Goal: Task Accomplishment & Management: Manage account settings

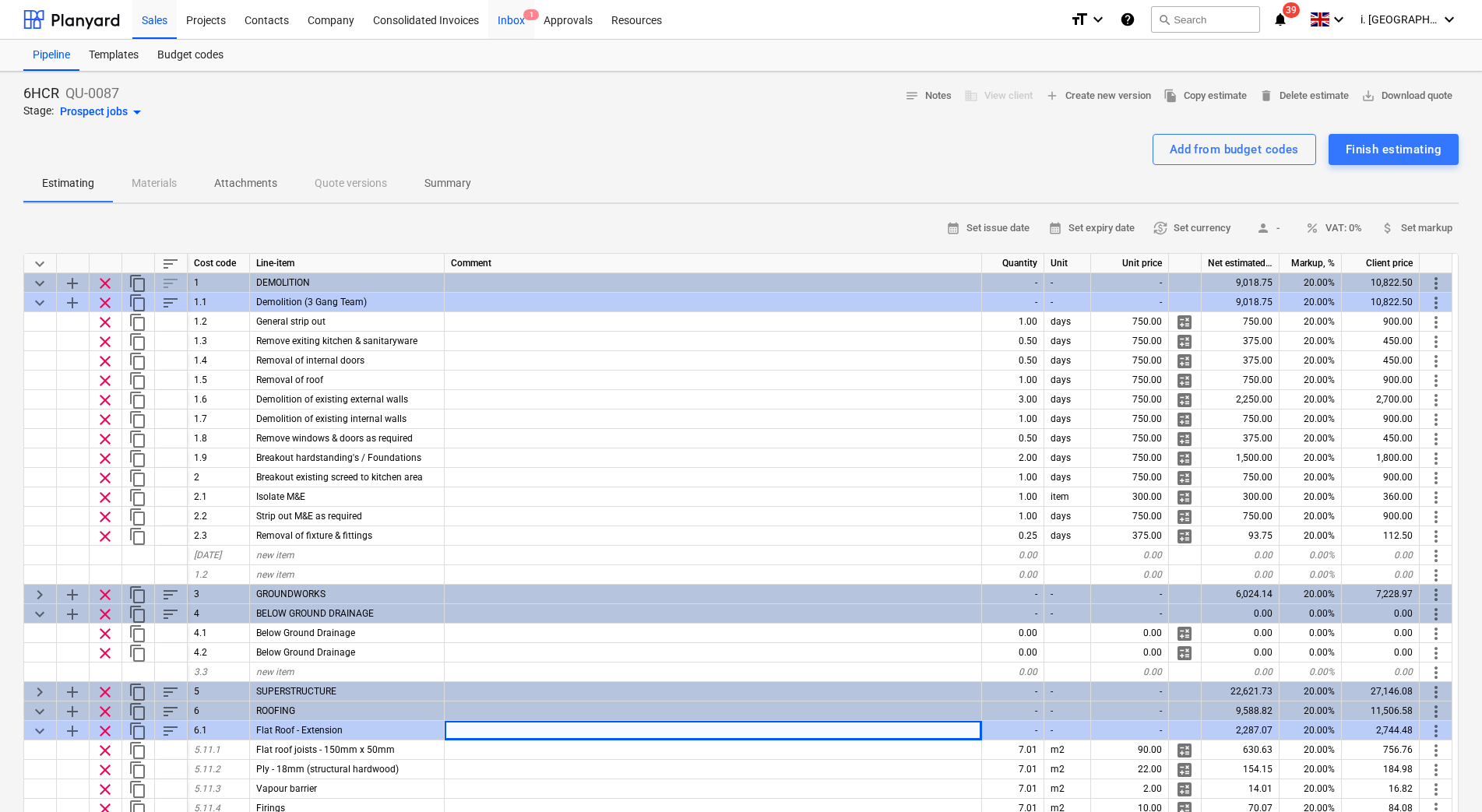
click at [503, 20] on div "Inbox 1" at bounding box center [511, 19] width 46 height 40
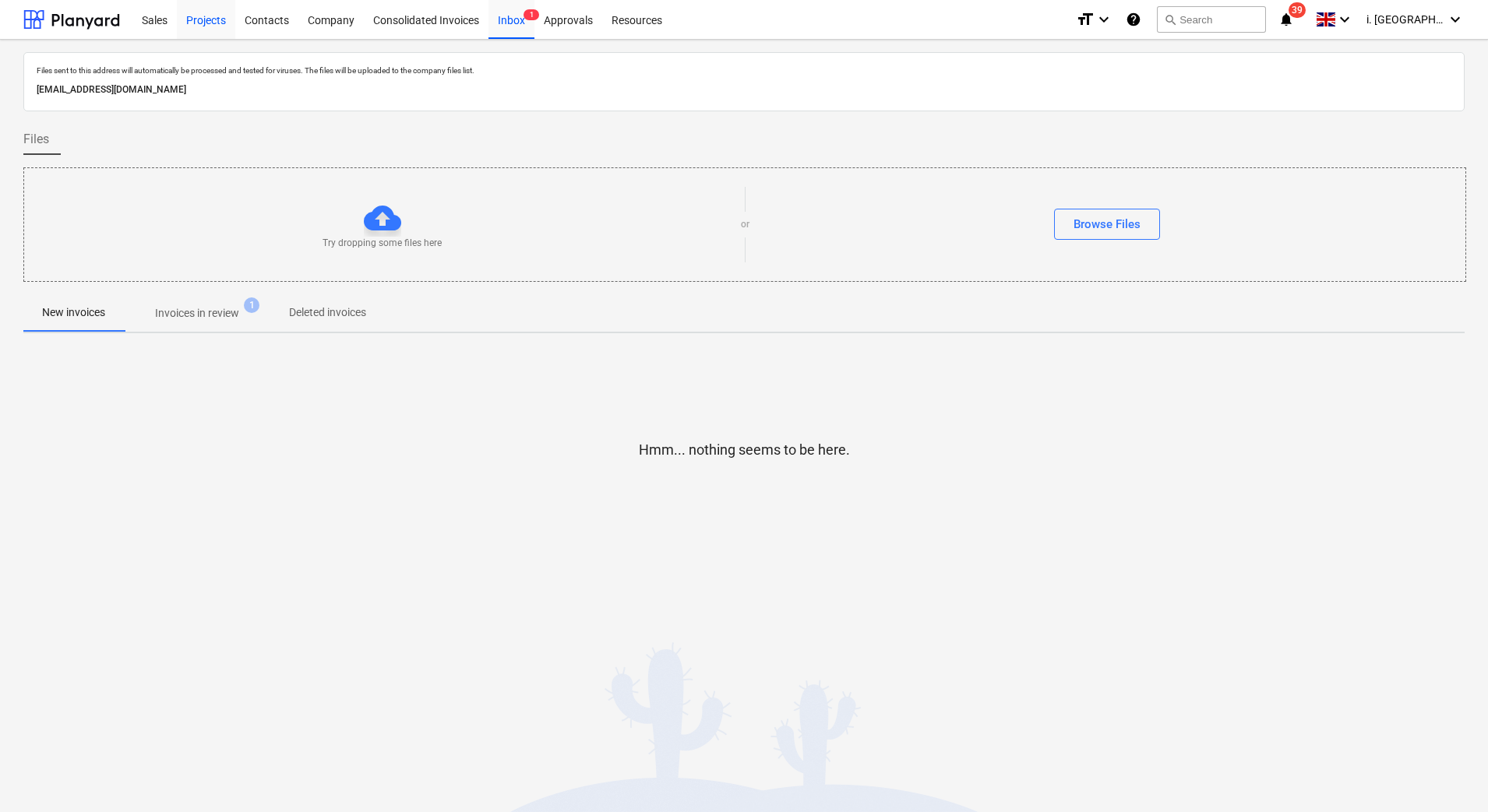
click at [186, 16] on div "Projects" at bounding box center [206, 19] width 58 height 40
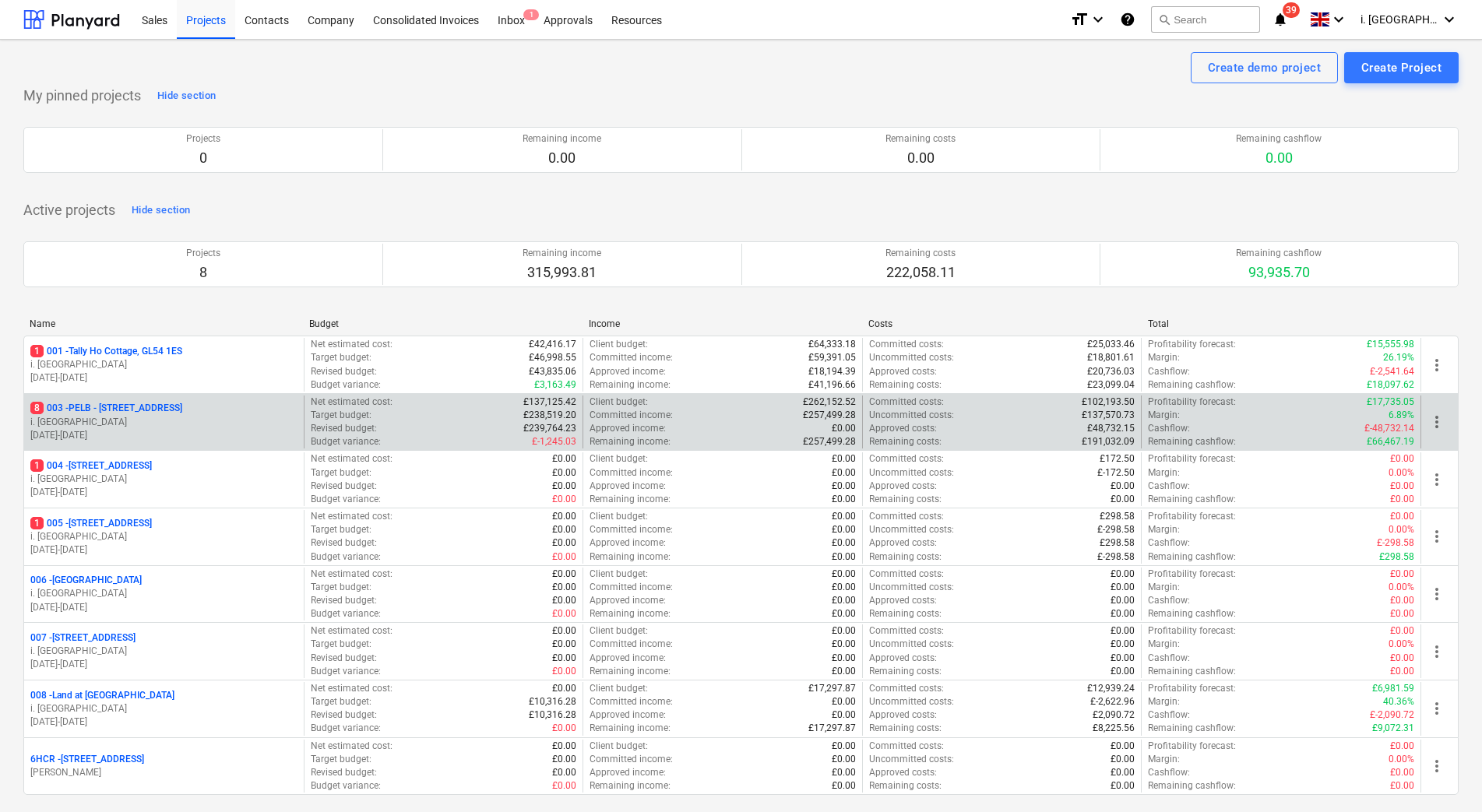
click at [202, 425] on p "i. [GEOGRAPHIC_DATA]" at bounding box center [164, 422] width 267 height 13
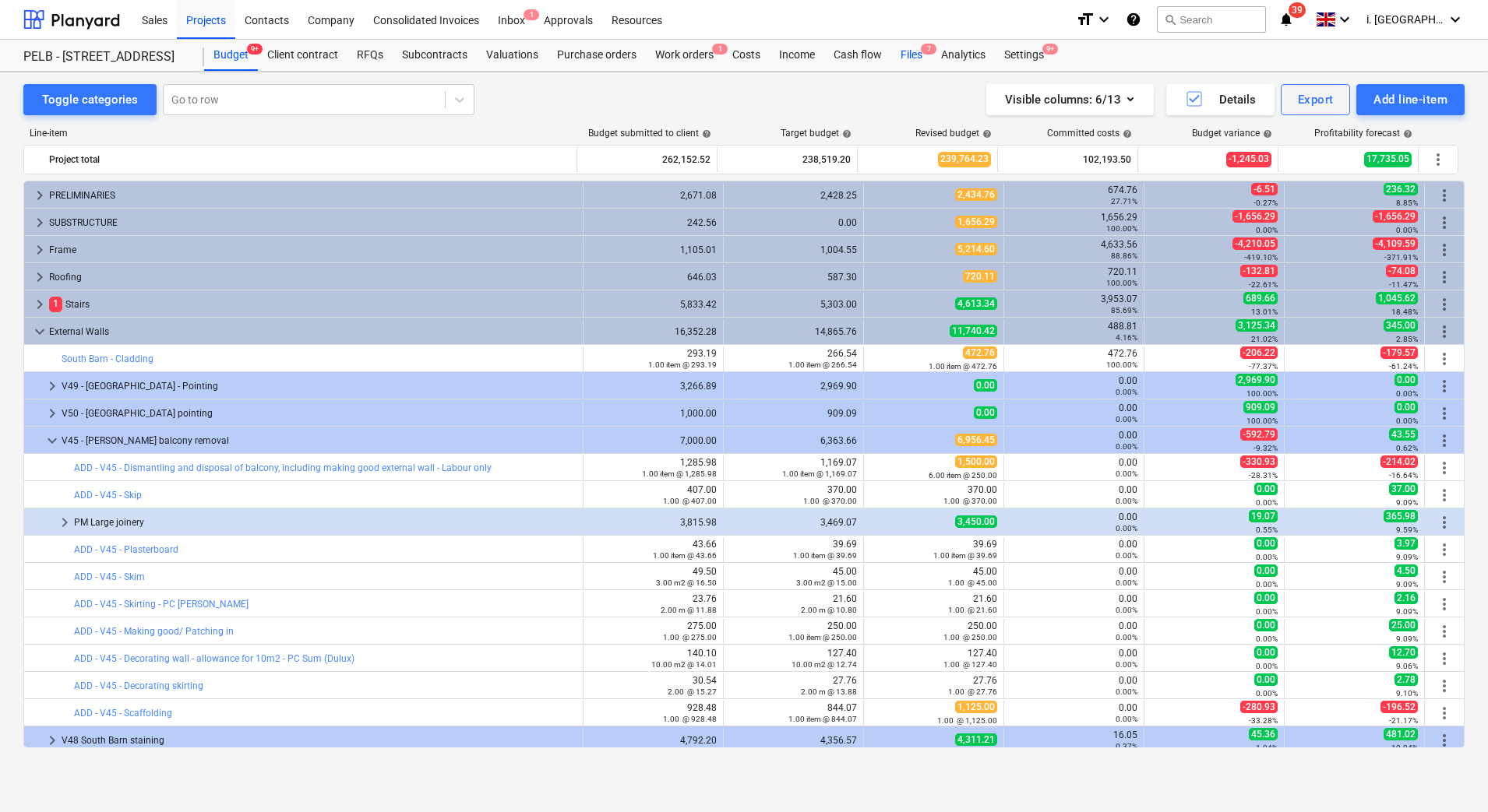
click at [913, 54] on div "Files 7" at bounding box center [911, 56] width 41 height 31
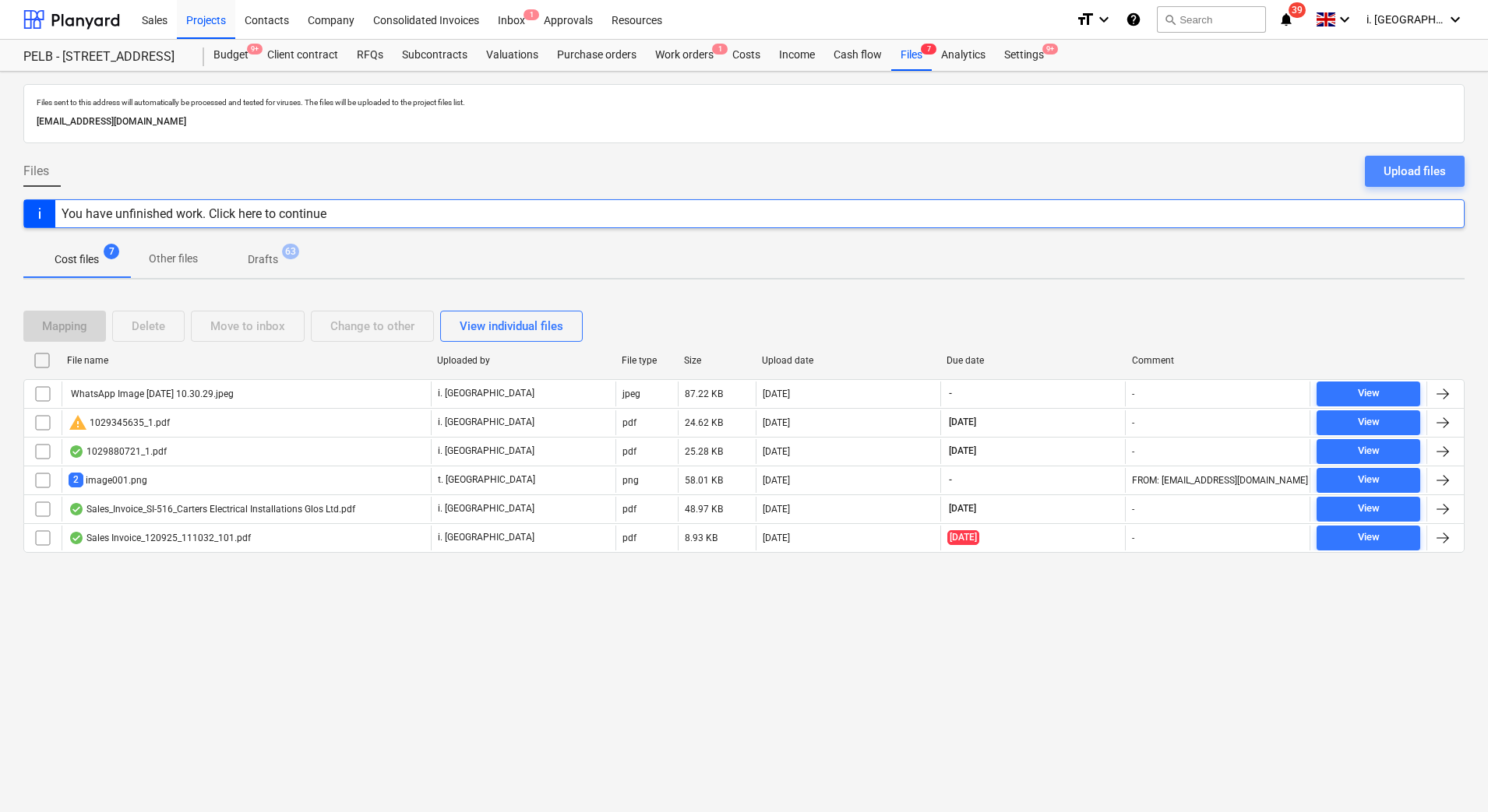
click at [1420, 178] on div "Upload files" at bounding box center [1414, 171] width 62 height 20
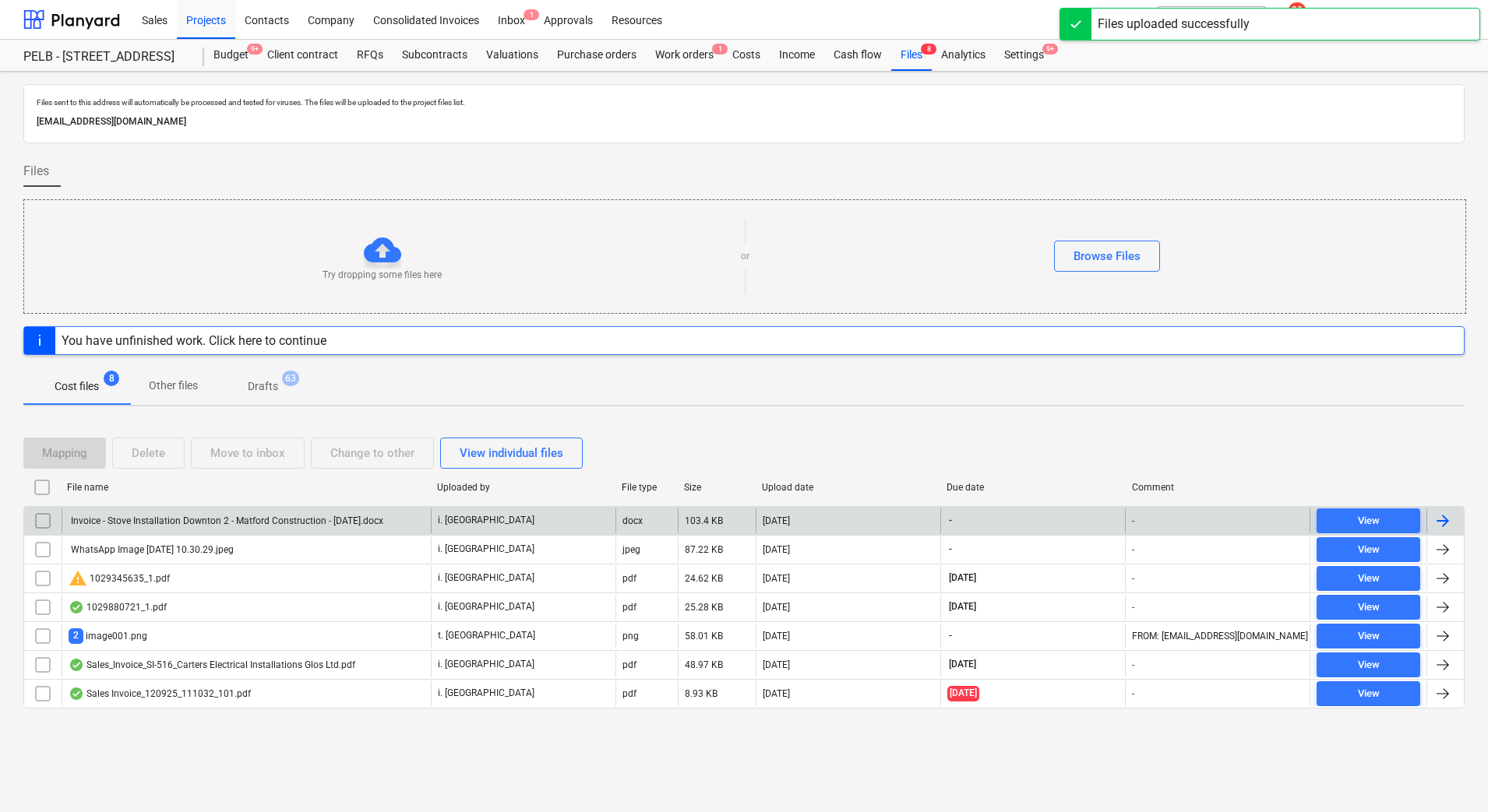
click at [46, 523] on input "checkbox" at bounding box center [43, 521] width 25 height 25
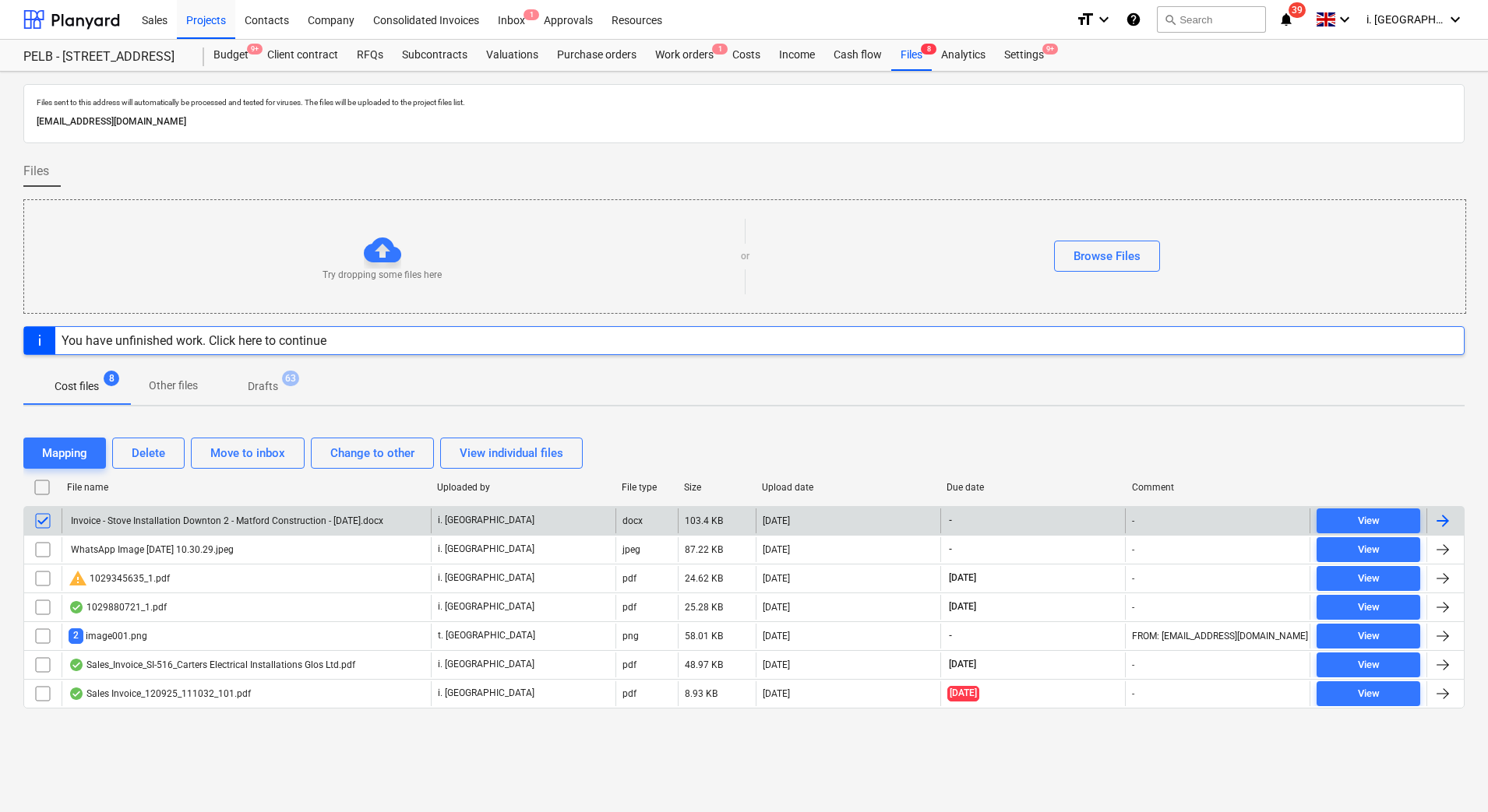
drag, startPoint x: 85, startPoint y: 456, endPoint x: 87, endPoint y: 479, distance: 23.1
click at [87, 478] on div "Mapping Delete Move to inbox Change to other View individual files File name Up…" at bounding box center [744, 579] width 1442 height 321
click at [123, 524] on div "Invoice - Stove Installation Downton 2 - Matford Construction - [DATE].docx" at bounding box center [225, 521] width 315 height 11
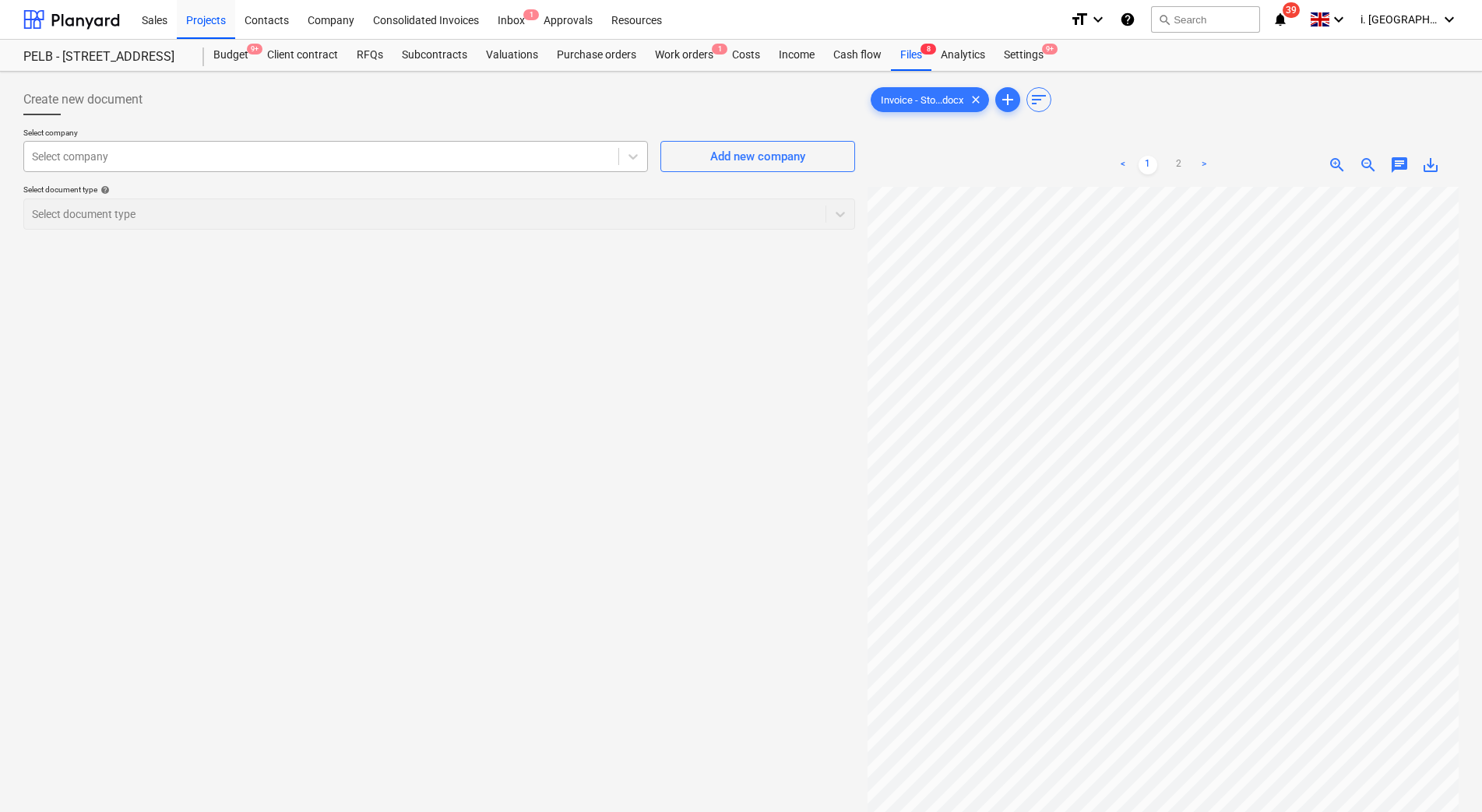
click at [588, 166] on div "Select company" at bounding box center [321, 156] width 595 height 22
type input "south"
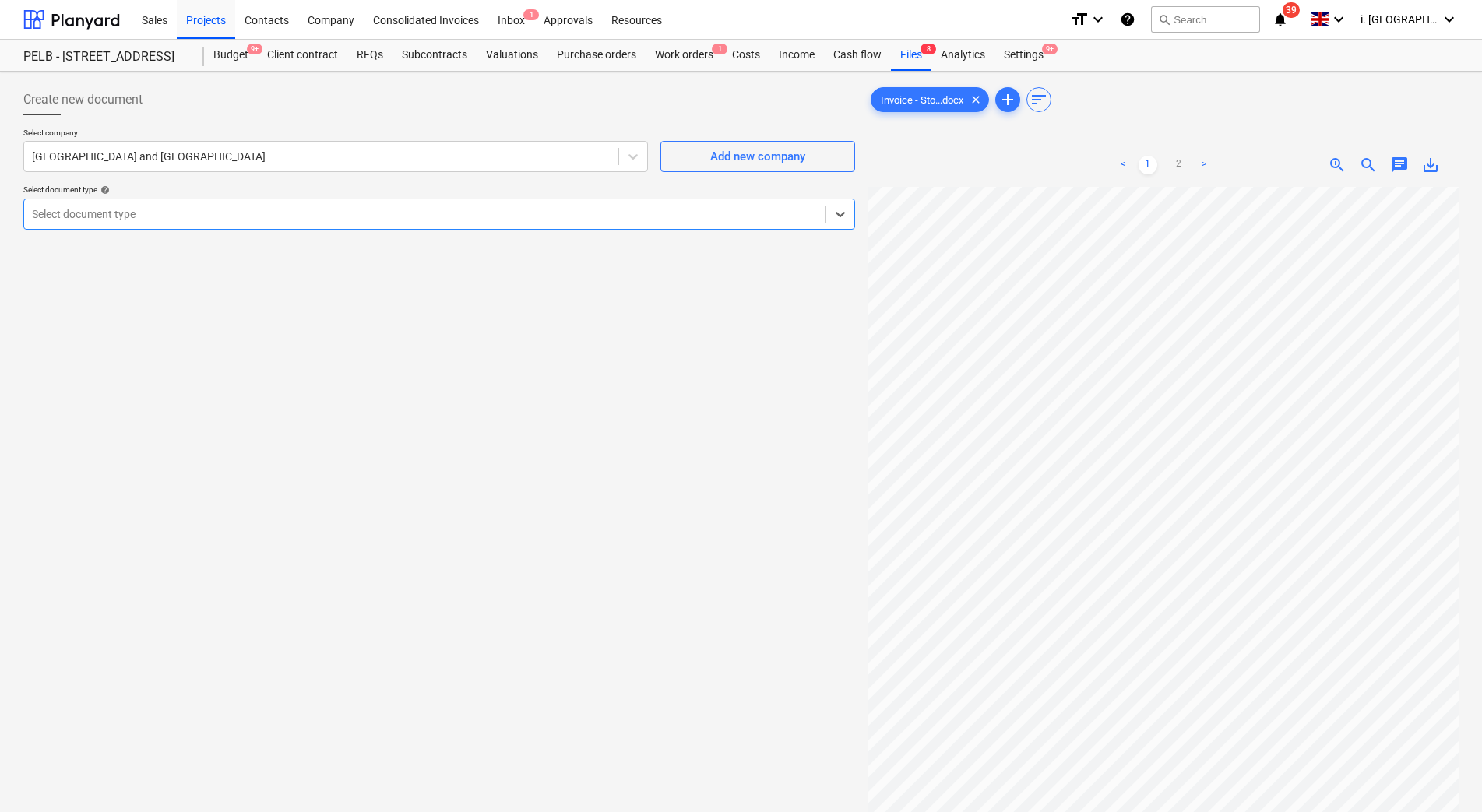
click at [423, 221] on div at bounding box center [425, 214] width 786 height 16
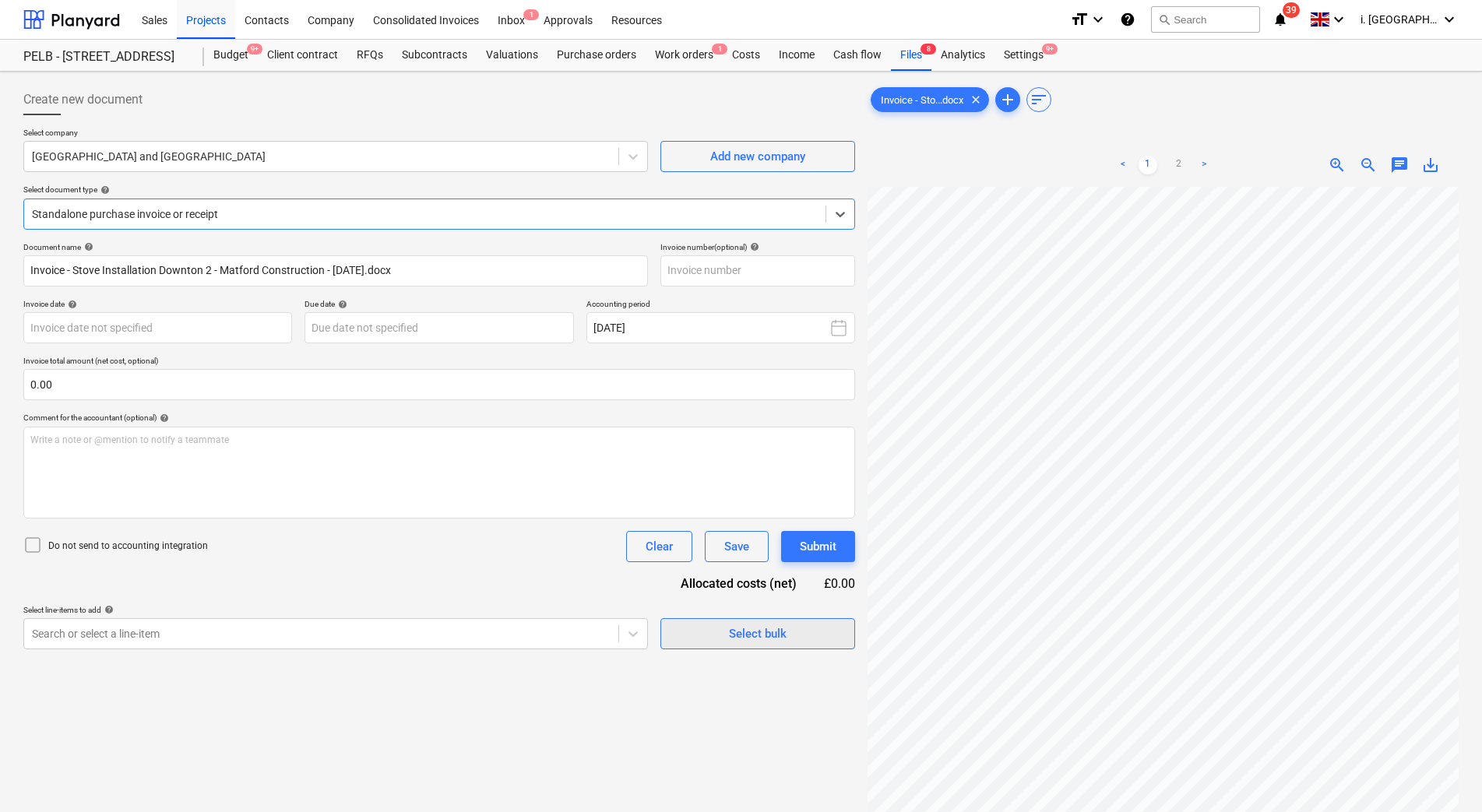
click at [695, 636] on span "Select bulk" at bounding box center [758, 634] width 156 height 20
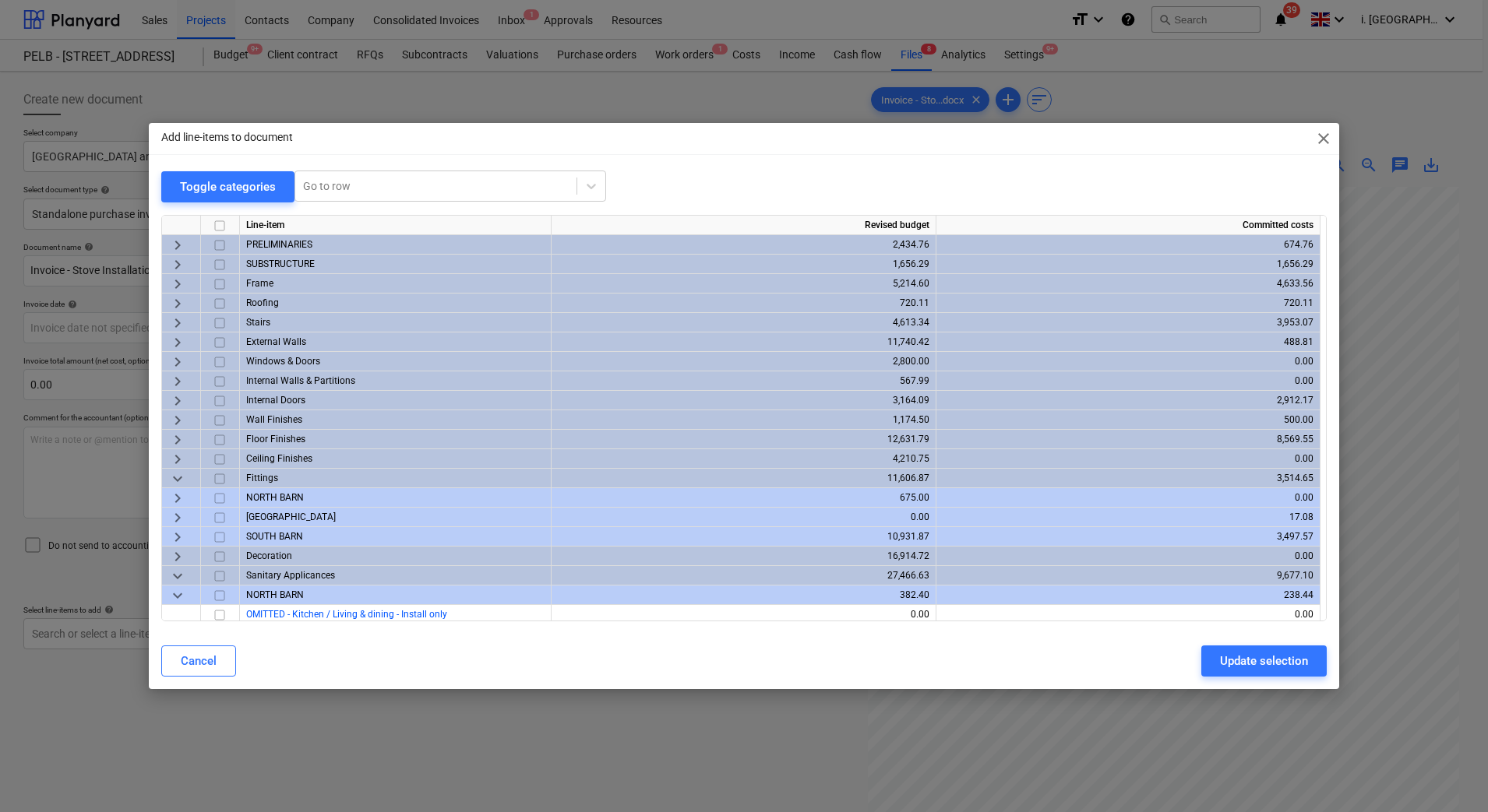
click at [172, 481] on span "keyboard_arrow_down" at bounding box center [178, 478] width 19 height 19
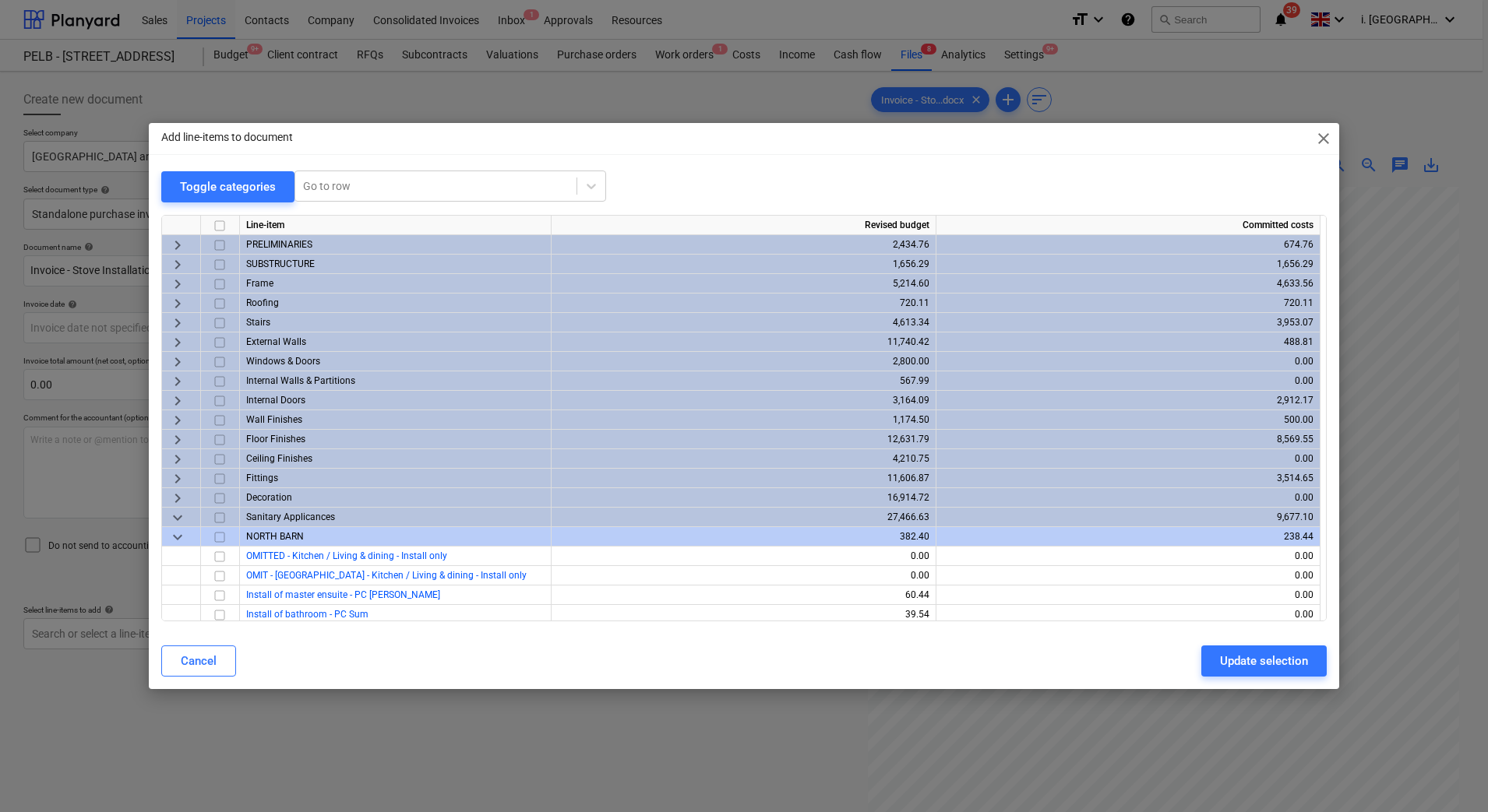
click at [175, 534] on span "keyboard_arrow_down" at bounding box center [178, 536] width 19 height 19
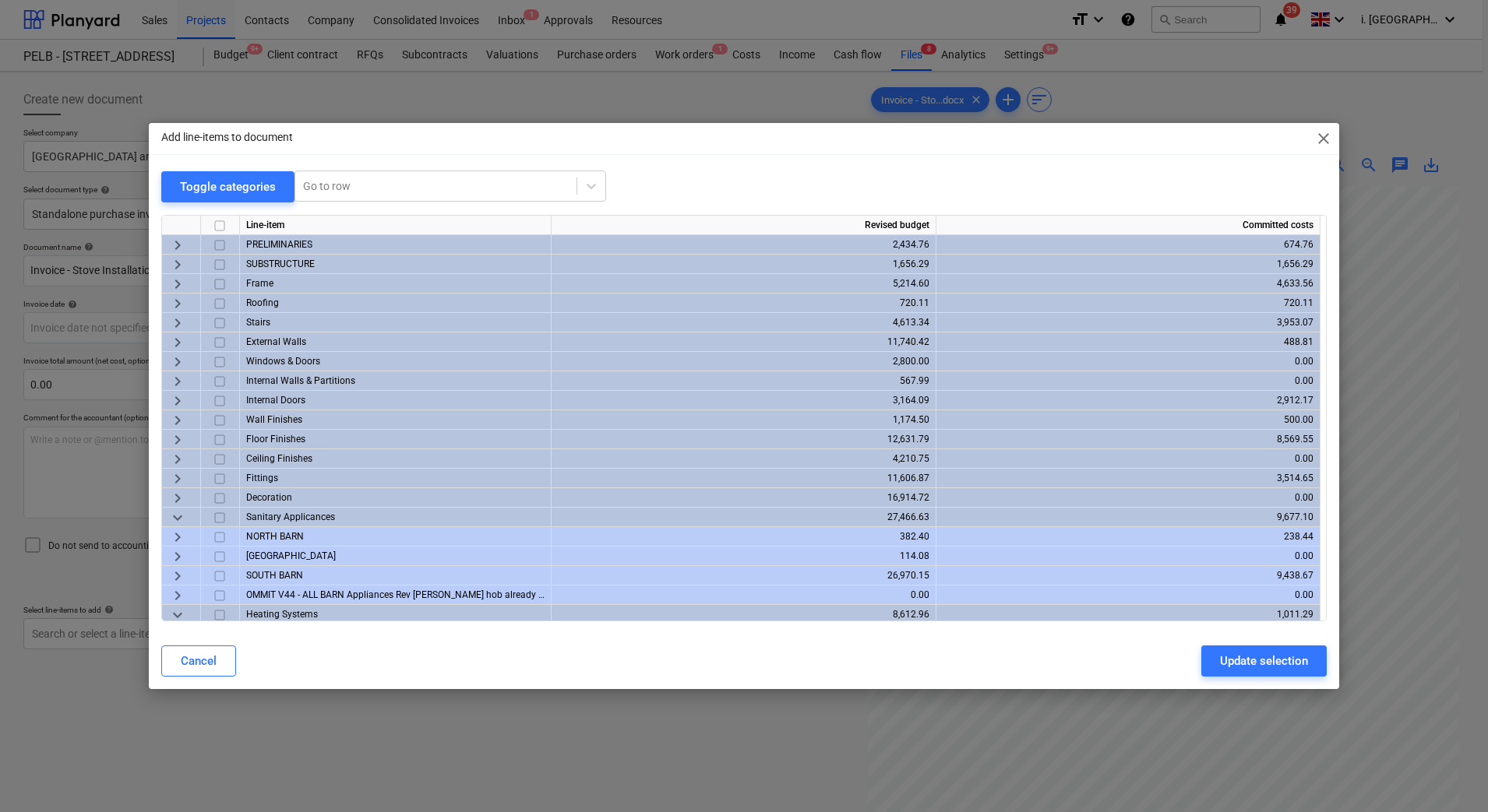
click at [178, 523] on span "keyboard_arrow_down" at bounding box center [178, 518] width 19 height 19
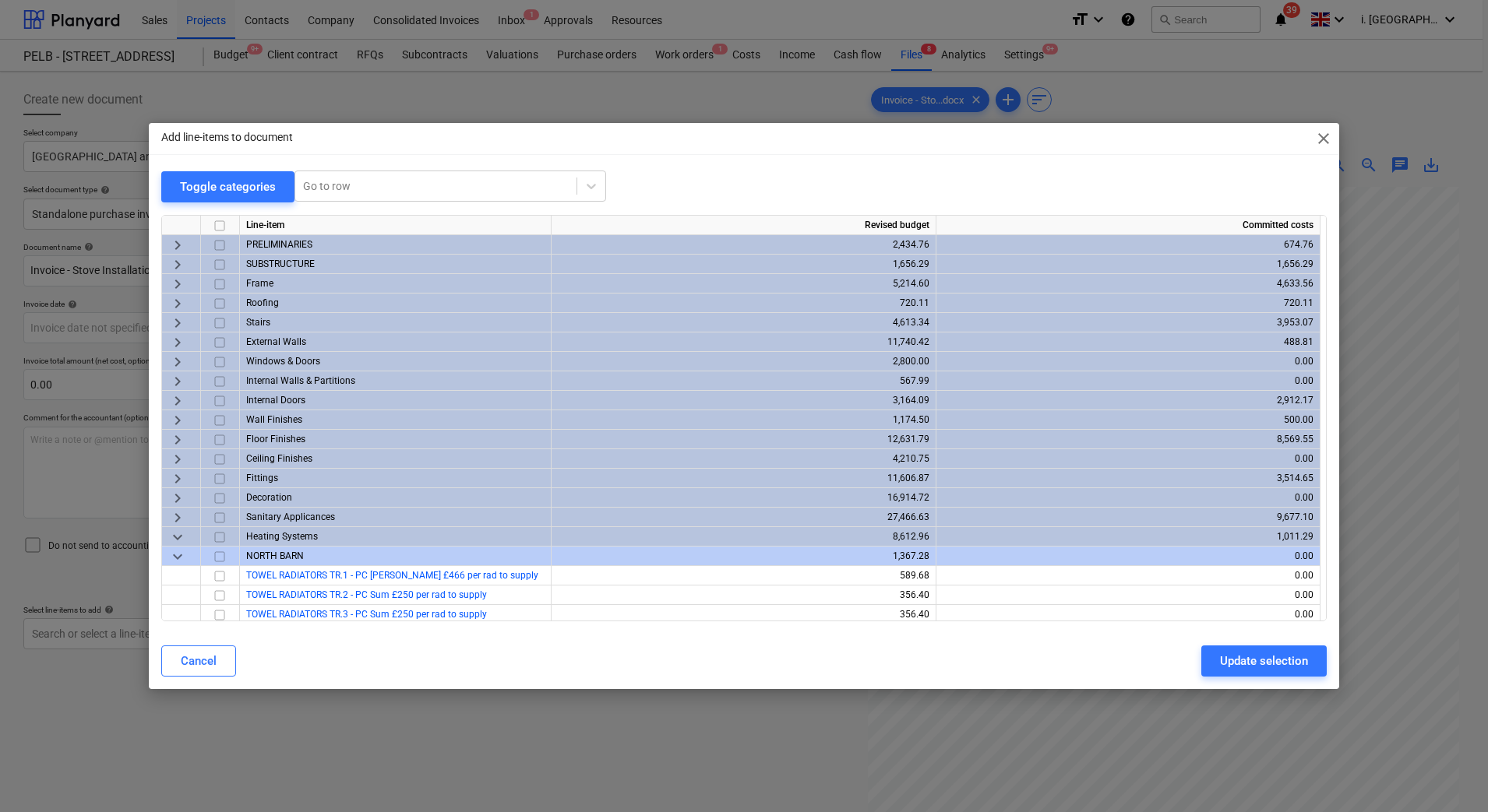
click at [176, 536] on span "keyboard_arrow_down" at bounding box center [178, 536] width 19 height 19
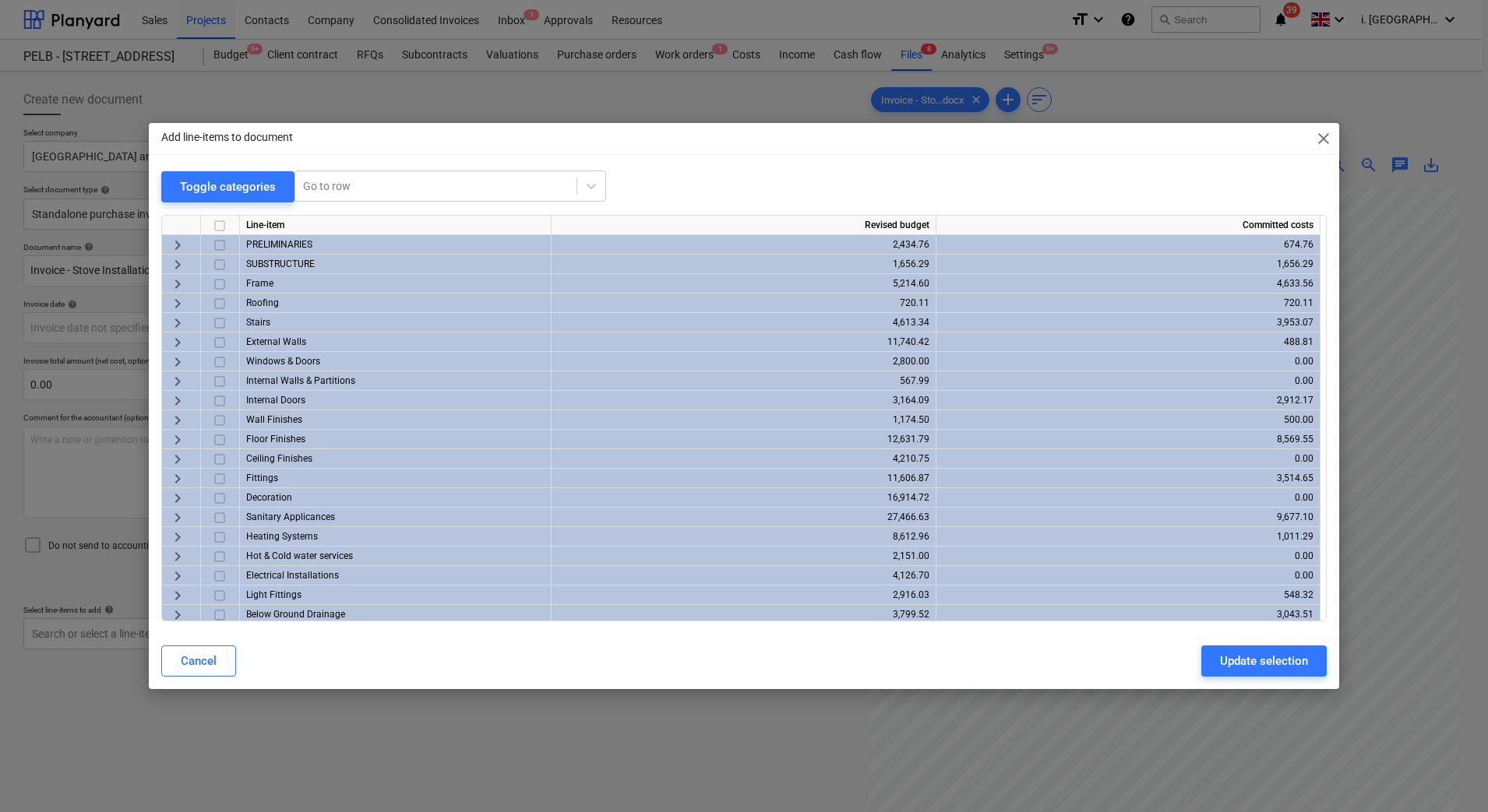
click at [169, 538] on span "keyboard_arrow_right" at bounding box center [178, 536] width 19 height 19
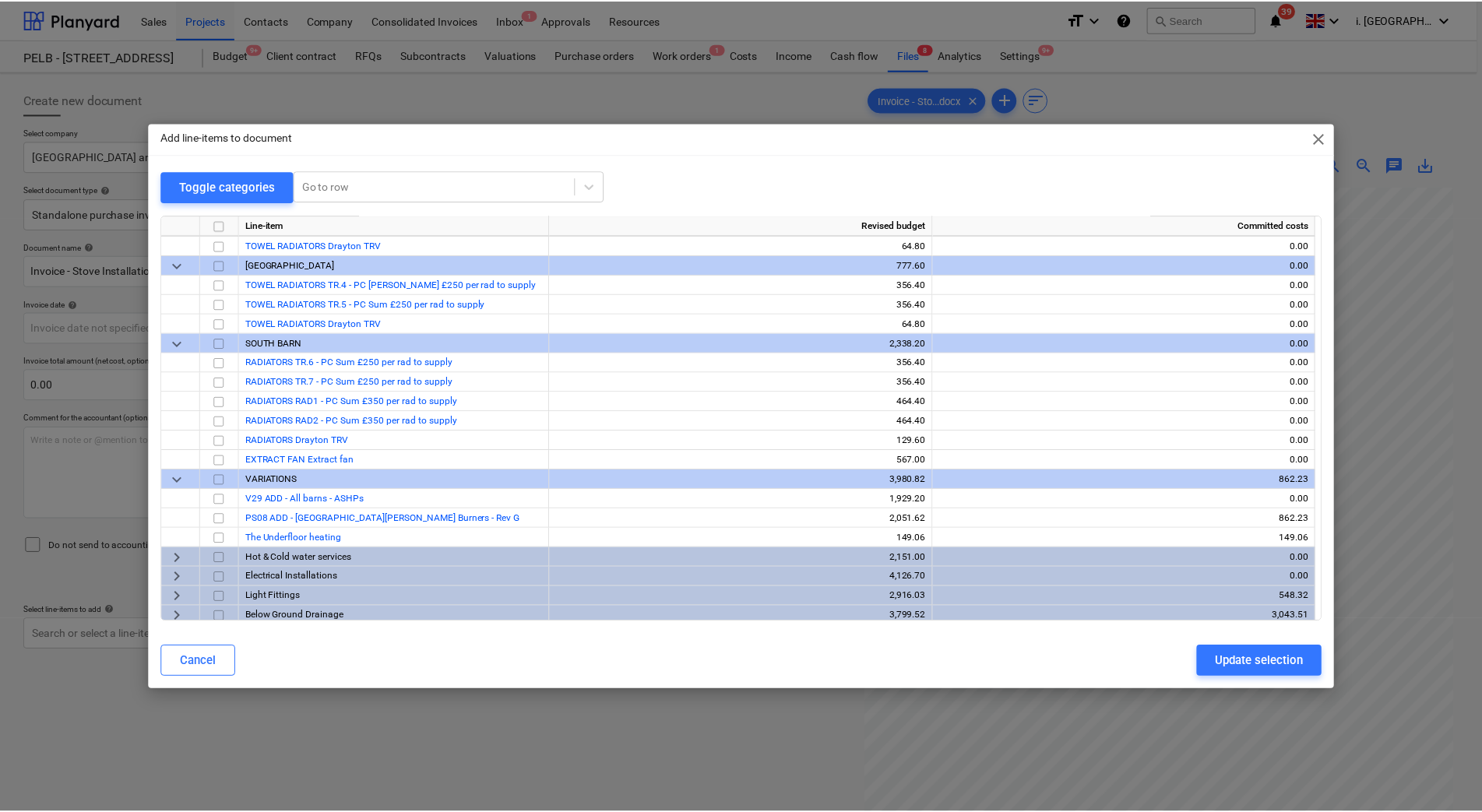
scroll to position [393, 0]
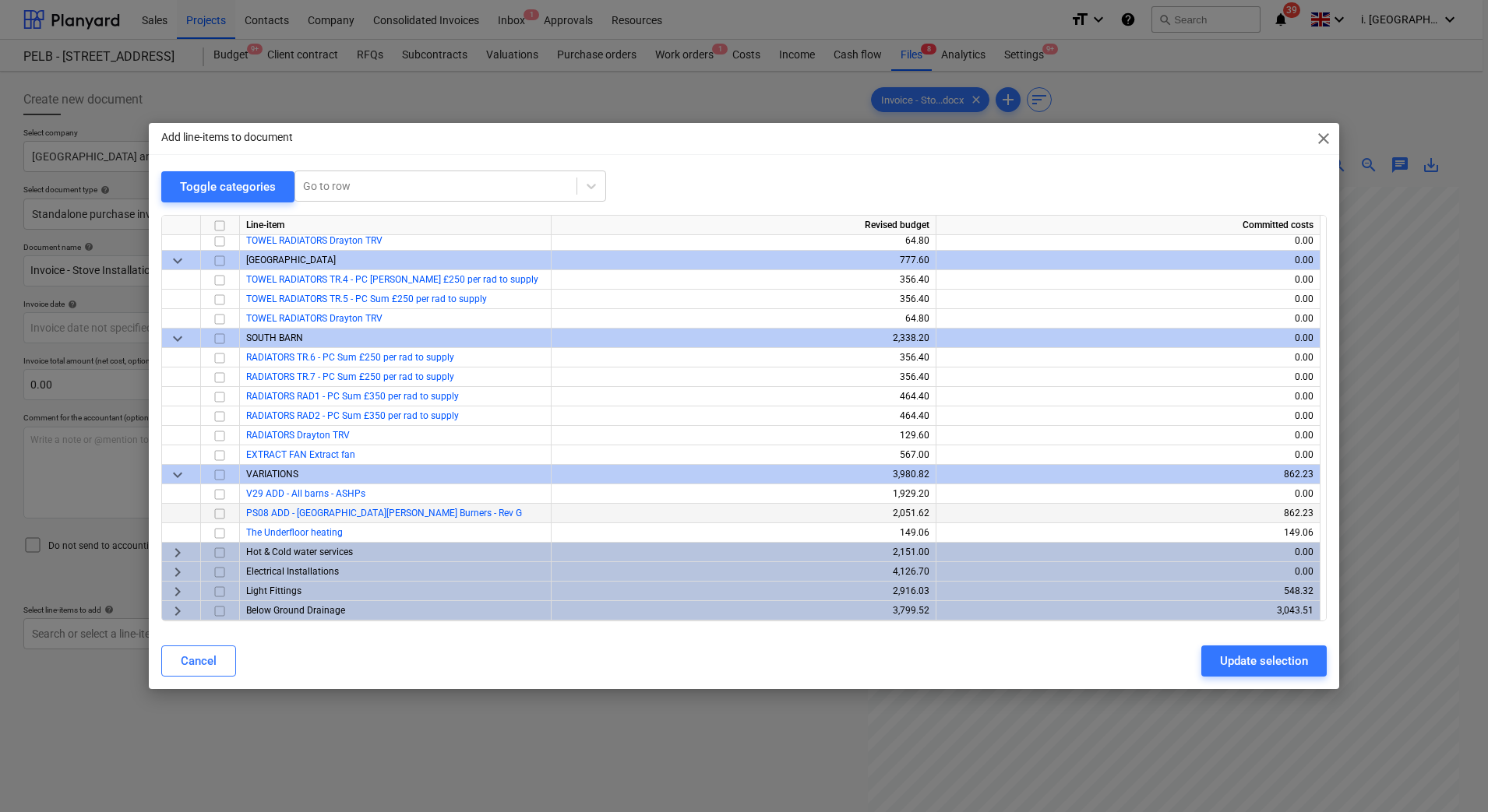
click at [225, 510] on input "checkbox" at bounding box center [220, 514] width 19 height 19
click at [1281, 668] on div "Update selection" at bounding box center [1264, 661] width 88 height 20
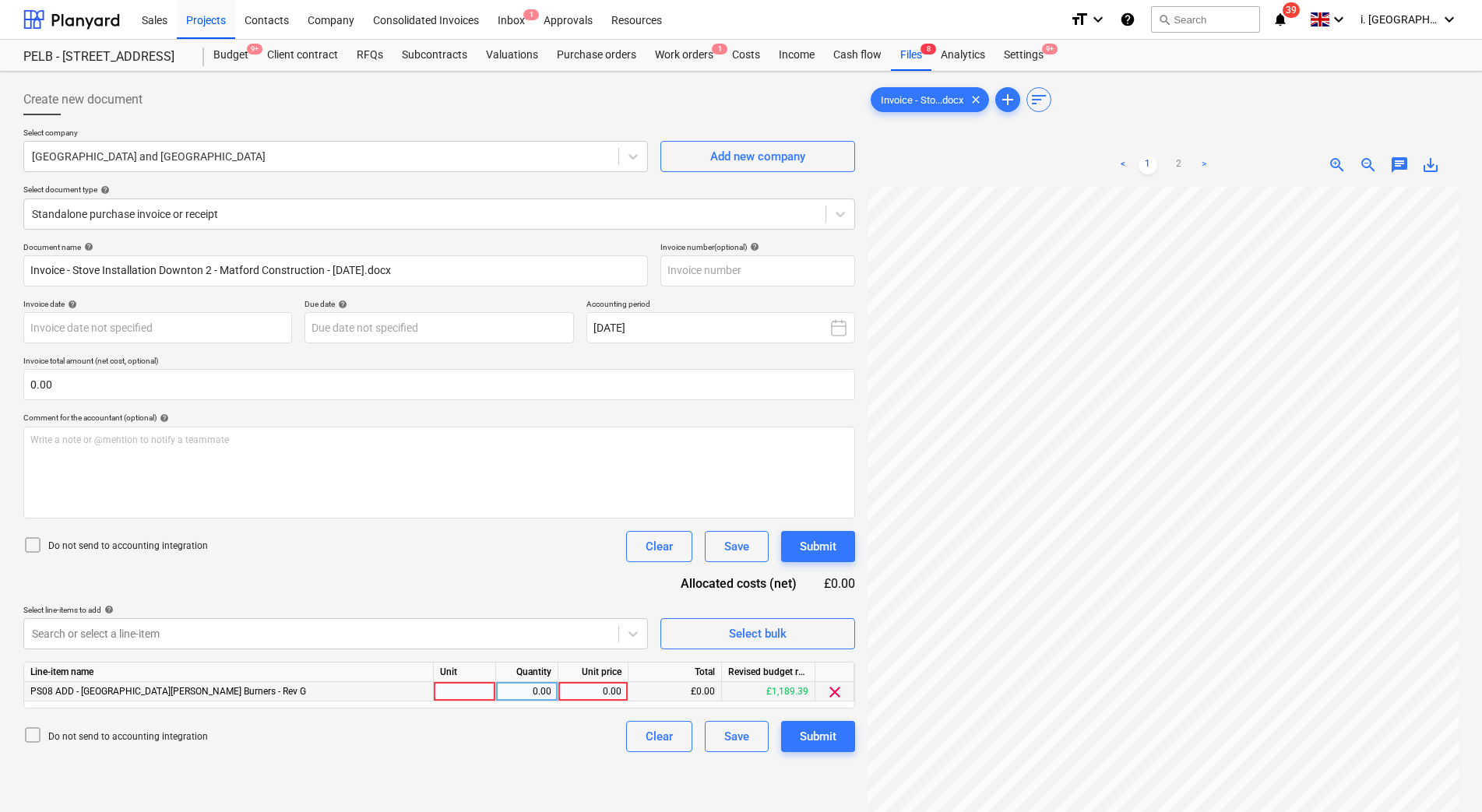
click at [444, 698] on div at bounding box center [464, 692] width 62 height 20
type input "1"
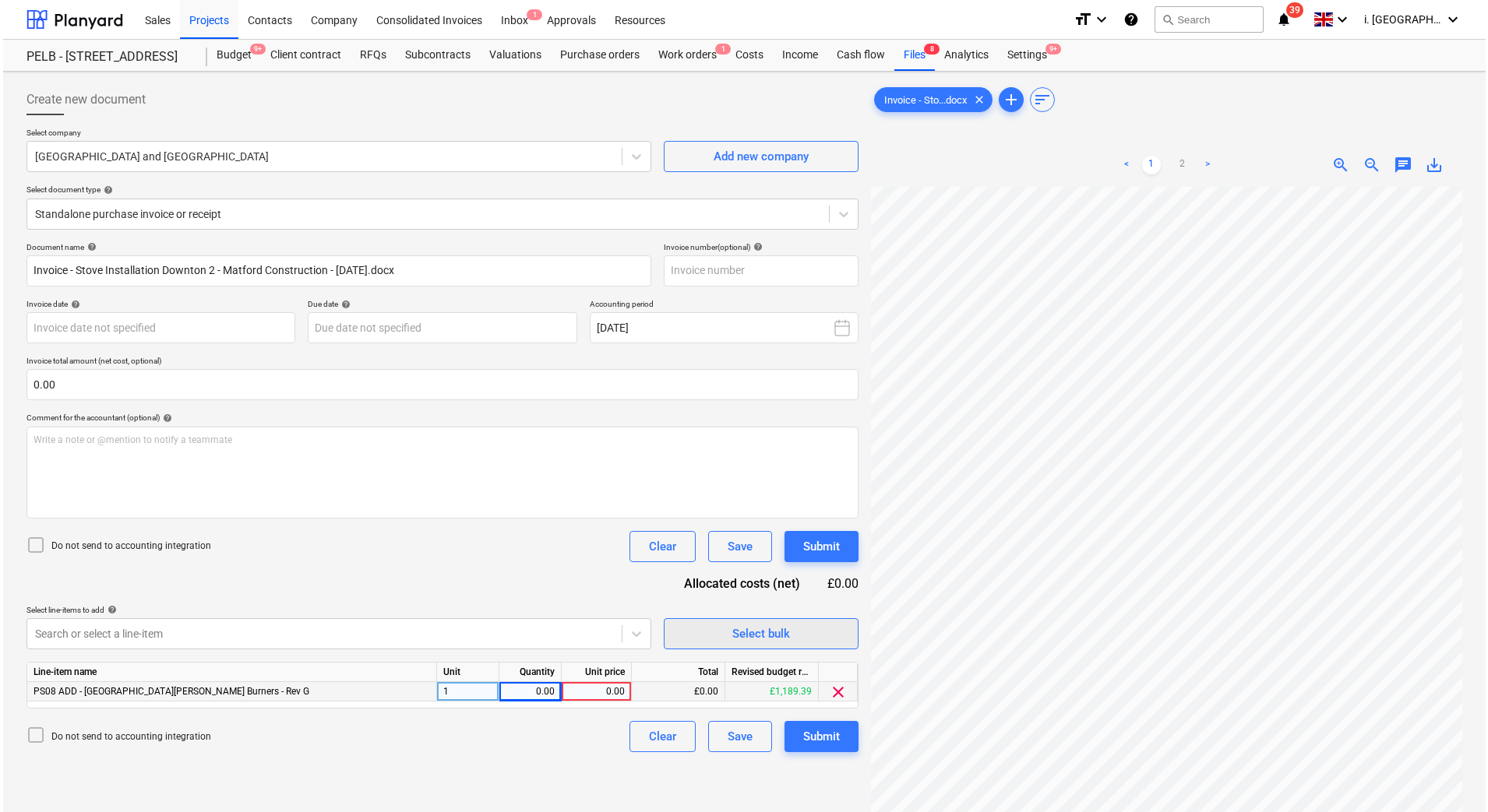
scroll to position [207, 0]
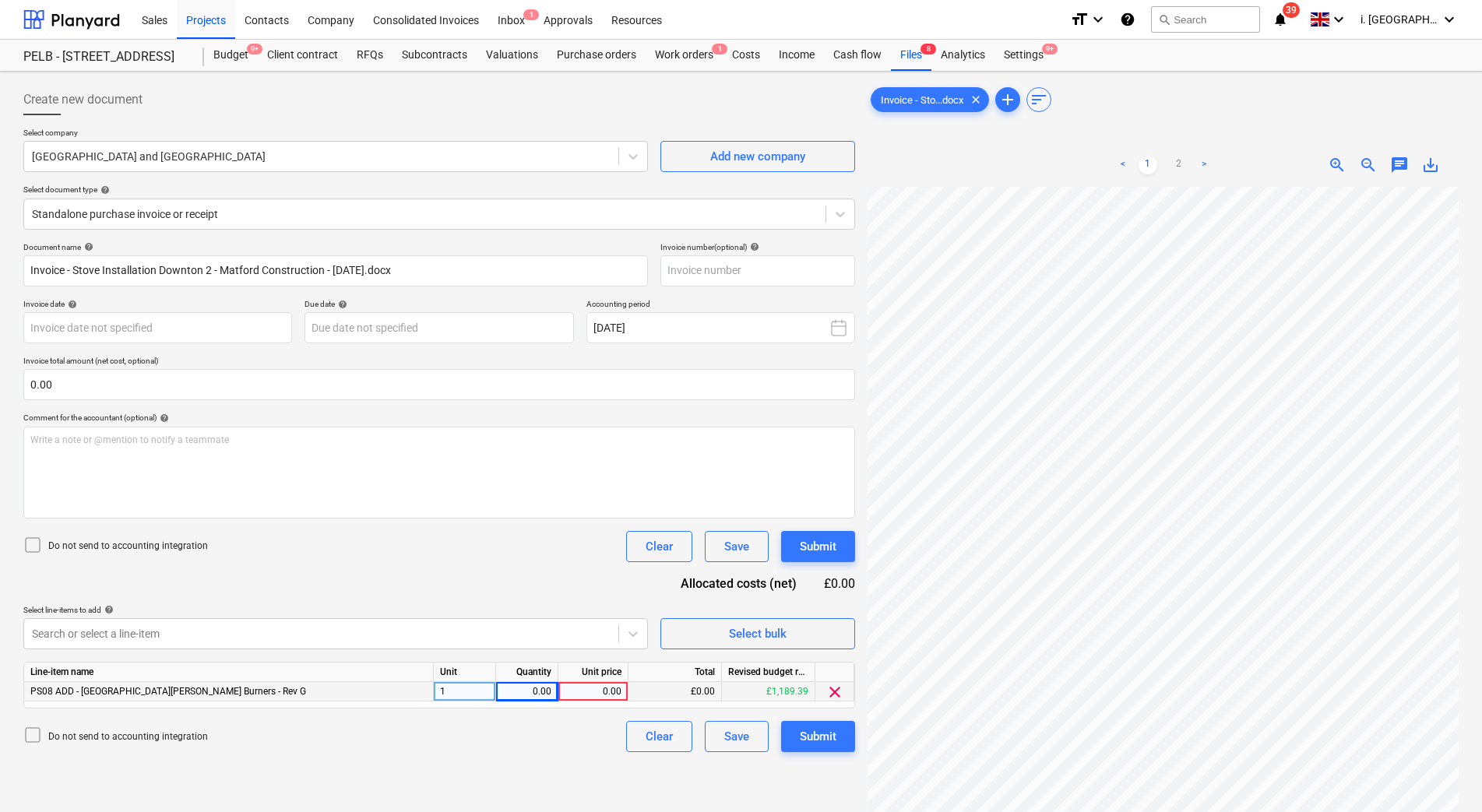
click at [548, 687] on div "0.00" at bounding box center [527, 692] width 49 height 20
type input "2085"
click at [547, 549] on div "Do not send to accounting integration Clear Save Submit" at bounding box center [439, 547] width 832 height 31
click at [225, 54] on div "Budget 9+" at bounding box center [231, 56] width 53 height 31
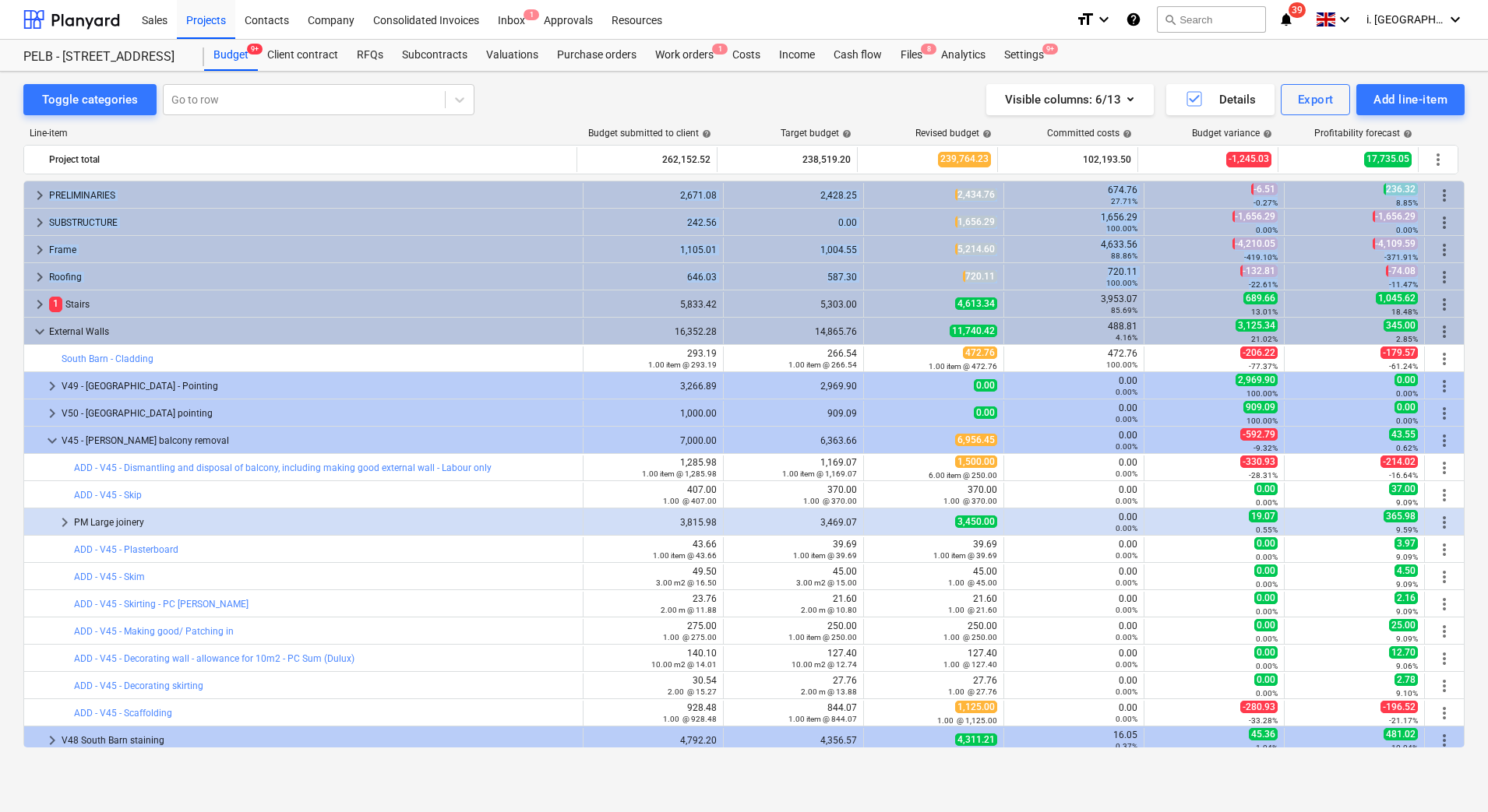
drag, startPoint x: 1457, startPoint y: 272, endPoint x: 1462, endPoint y: 305, distance: 33.4
click at [1462, 305] on div "keyboard_arrow_right PRELIMINARIES 2,671.08 2,428.25 2,434.76 674.76 27.71% -6.…" at bounding box center [744, 464] width 1442 height 567
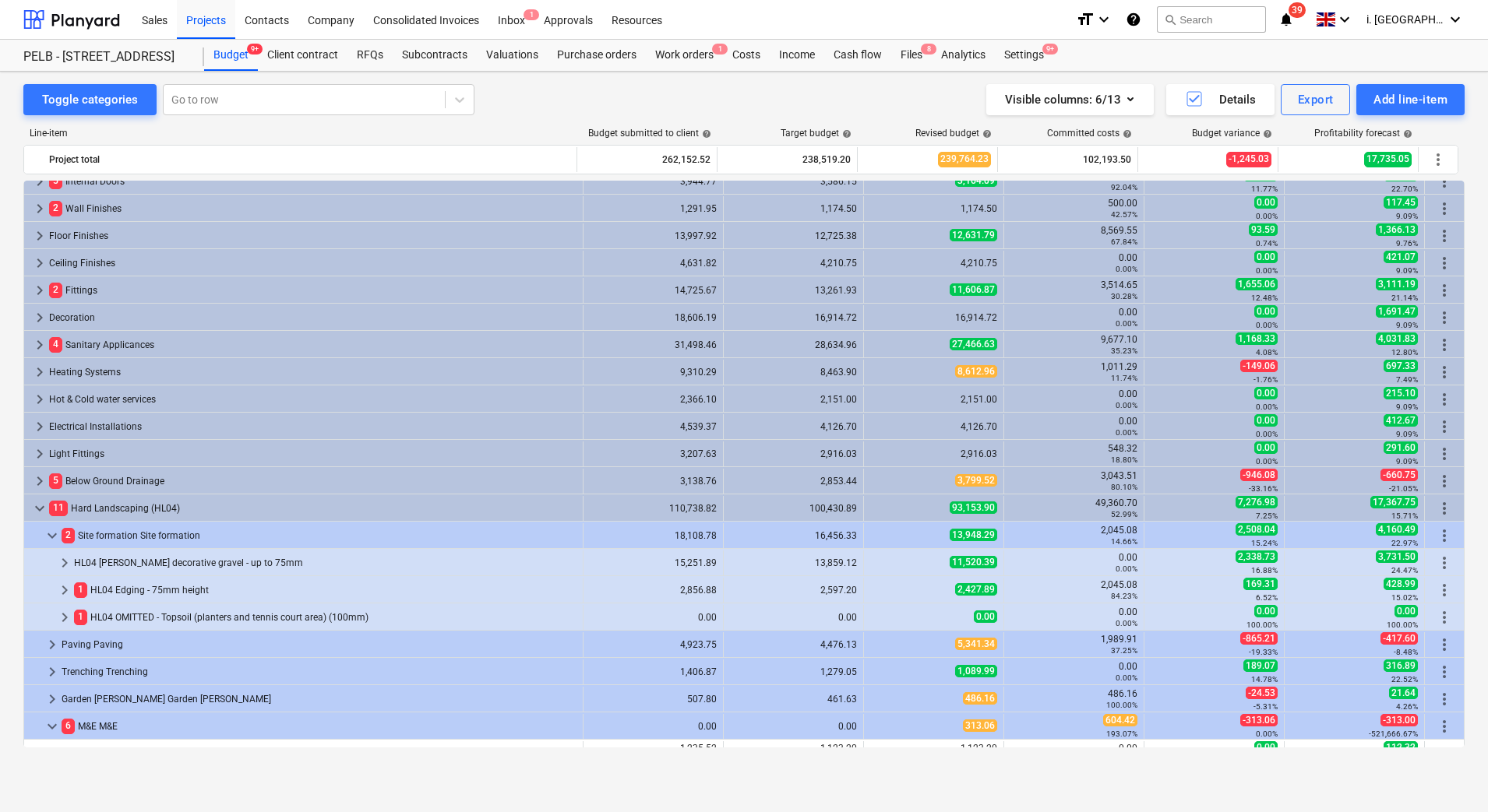
scroll to position [638, 0]
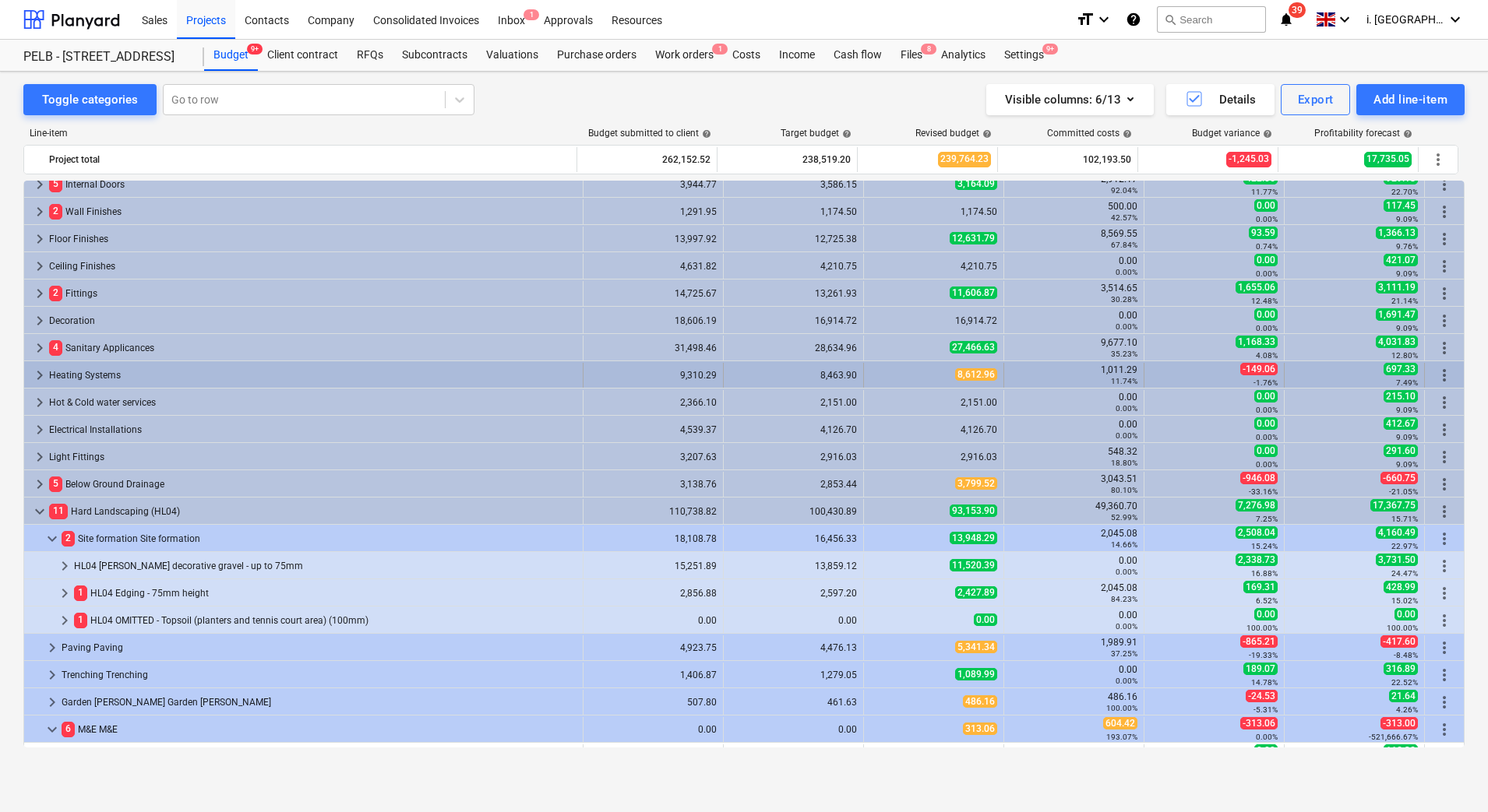
click at [42, 376] on span "keyboard_arrow_right" at bounding box center [40, 375] width 19 height 19
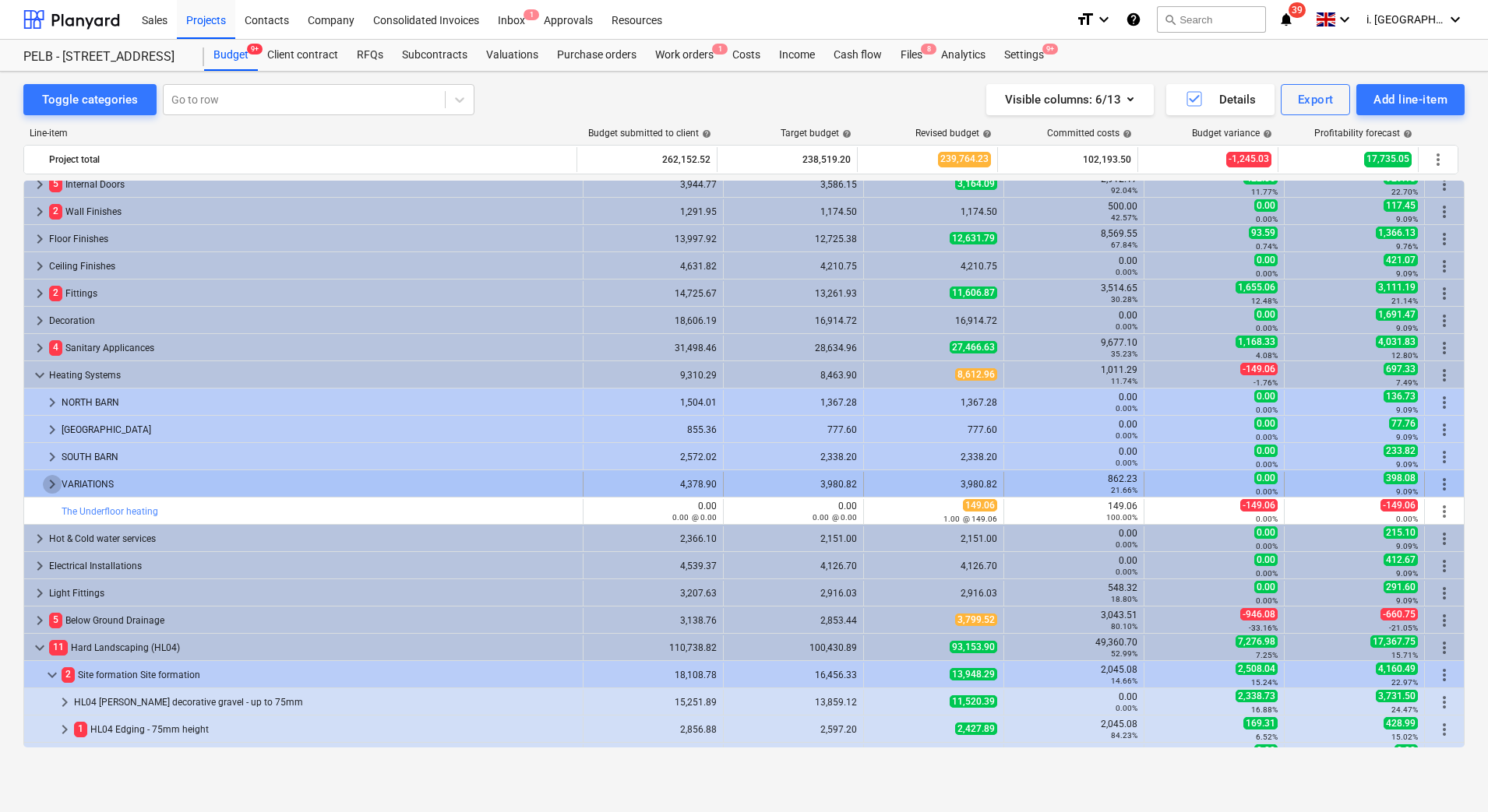
click at [49, 492] on span "keyboard_arrow_right" at bounding box center [53, 485] width 19 height 19
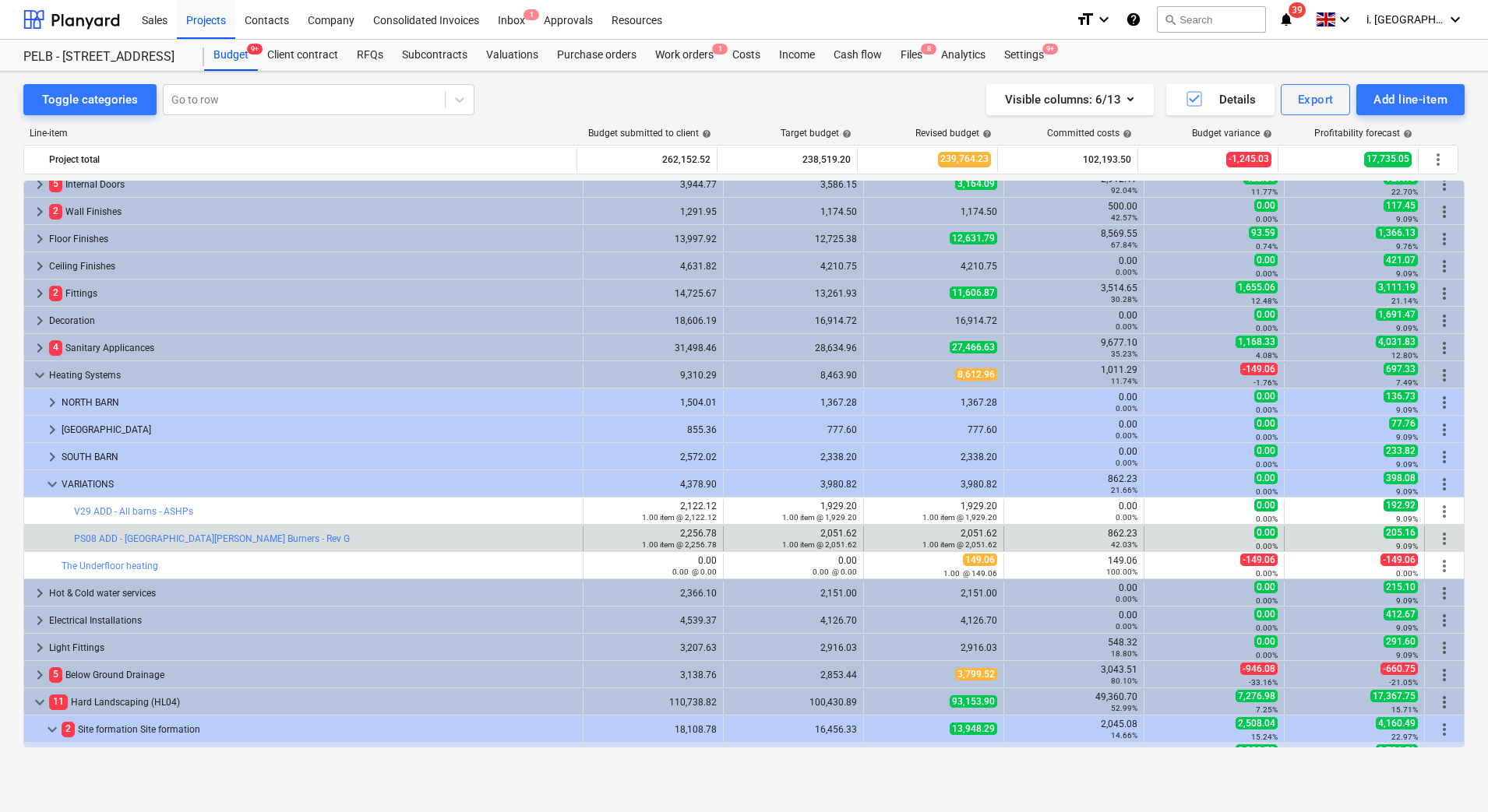
click at [225, 545] on div "bar_chart PS08 ADD - [GEOGRAPHIC_DATA][PERSON_NAME] Burners - Rev G" at bounding box center [325, 539] width 503 height 25
click at [222, 537] on link "PS08 ADD - [GEOGRAPHIC_DATA][PERSON_NAME] Burners - Rev G" at bounding box center [211, 539] width 276 height 11
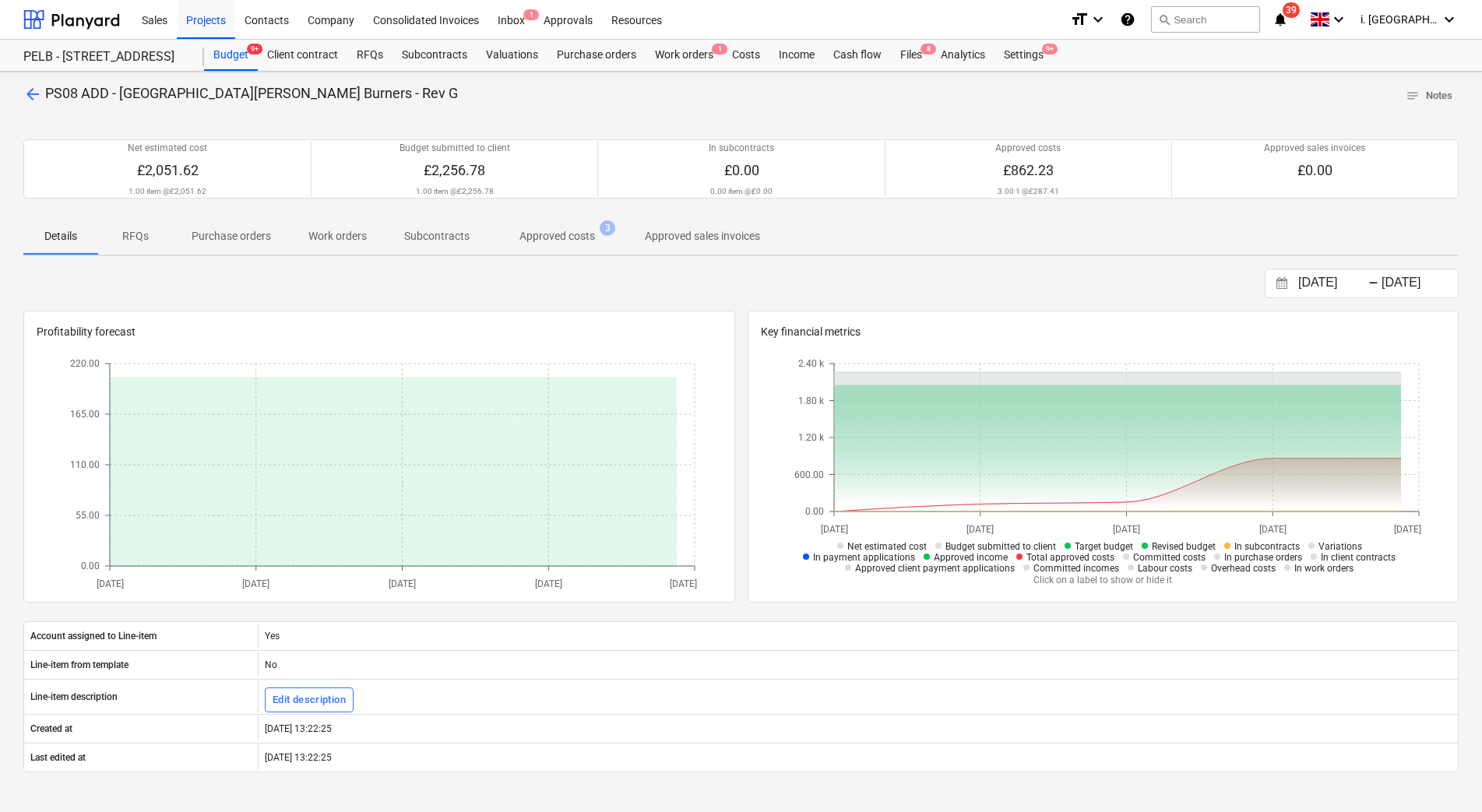
click at [543, 248] on span "Approved costs 3" at bounding box center [558, 236] width 138 height 28
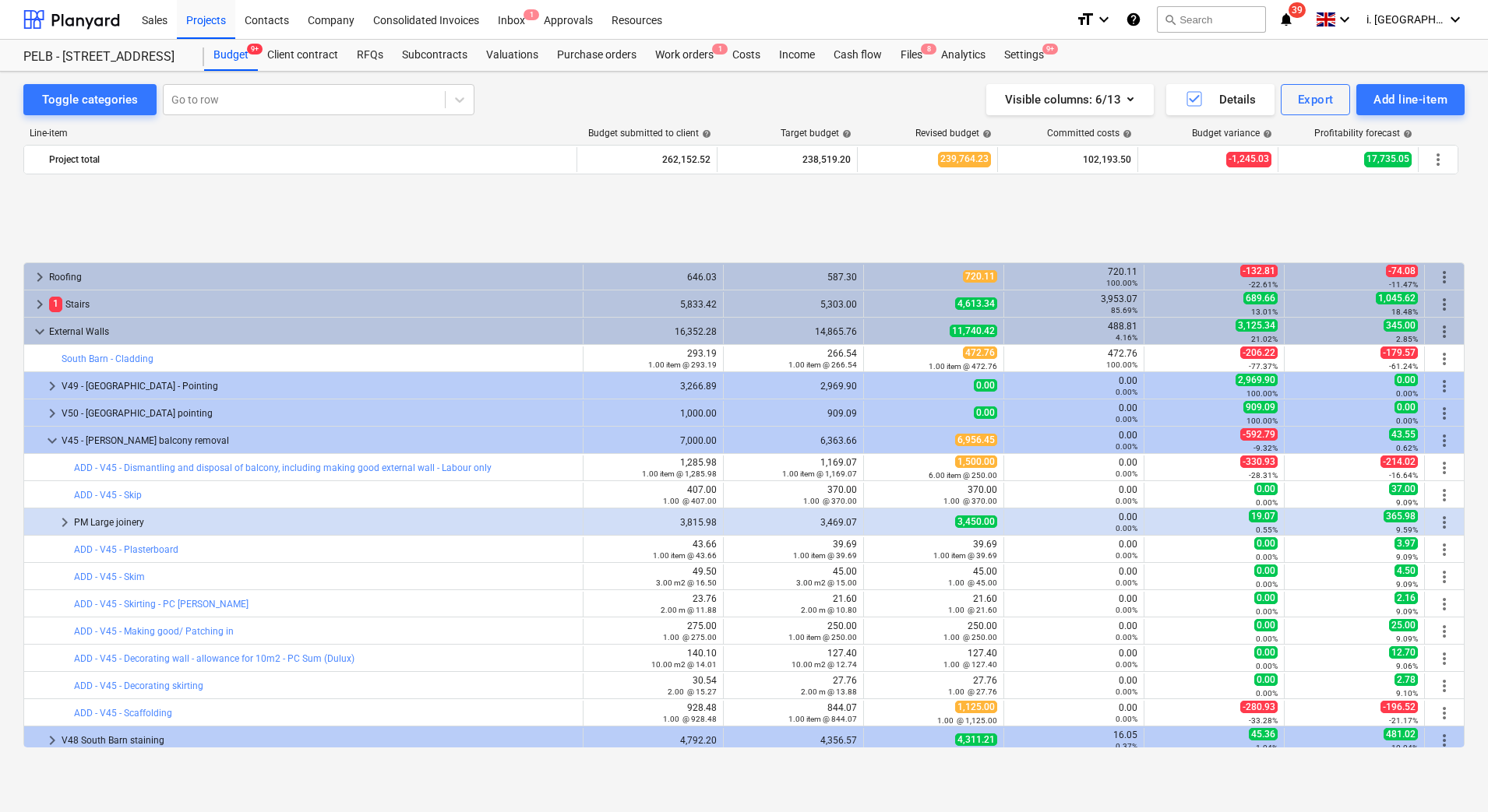
scroll to position [638, 0]
